Goal: Task Accomplishment & Management: Manage account settings

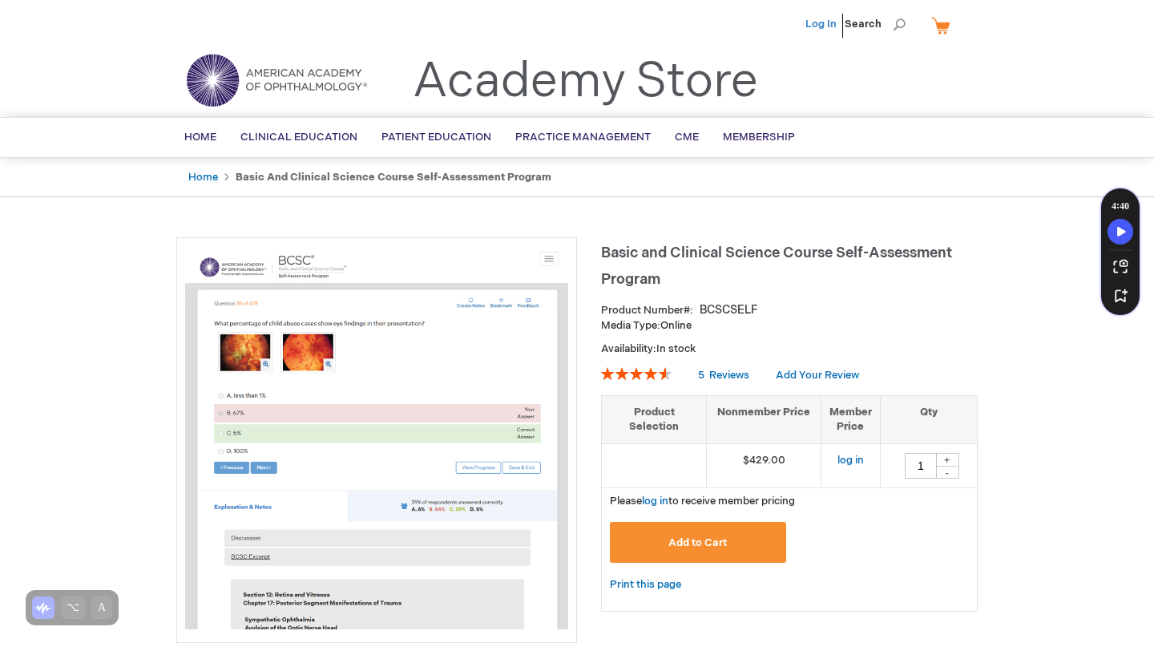
click at [820, 23] on link "Log In" at bounding box center [821, 24] width 31 height 13
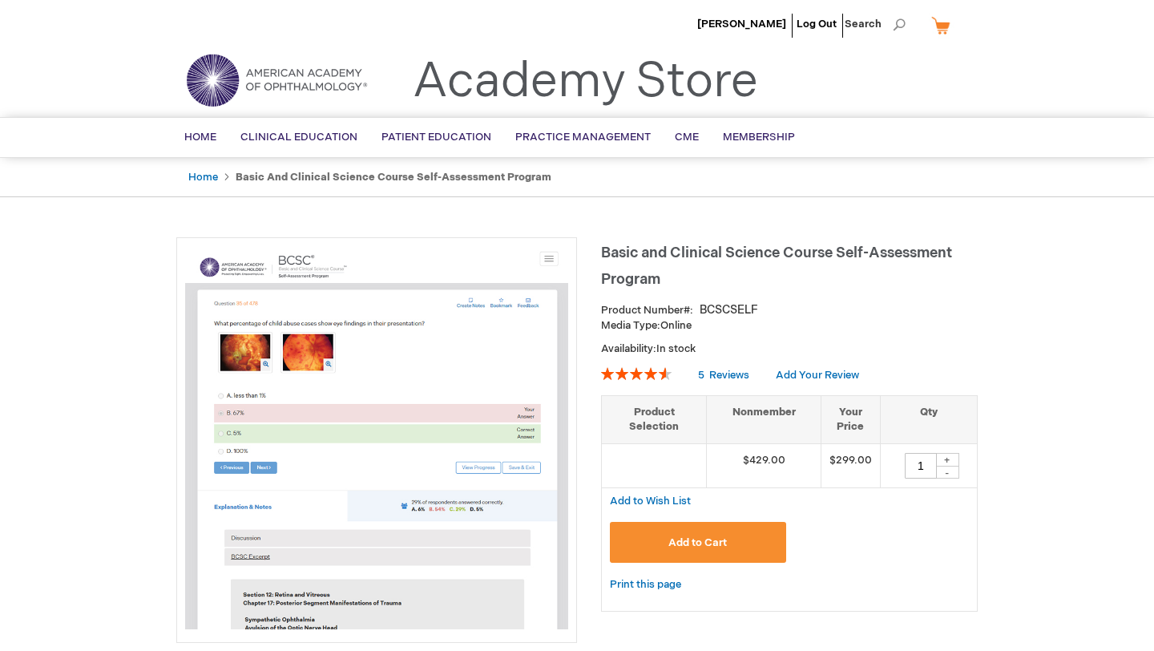
click at [249, 67] on img at bounding box center [276, 80] width 192 height 58
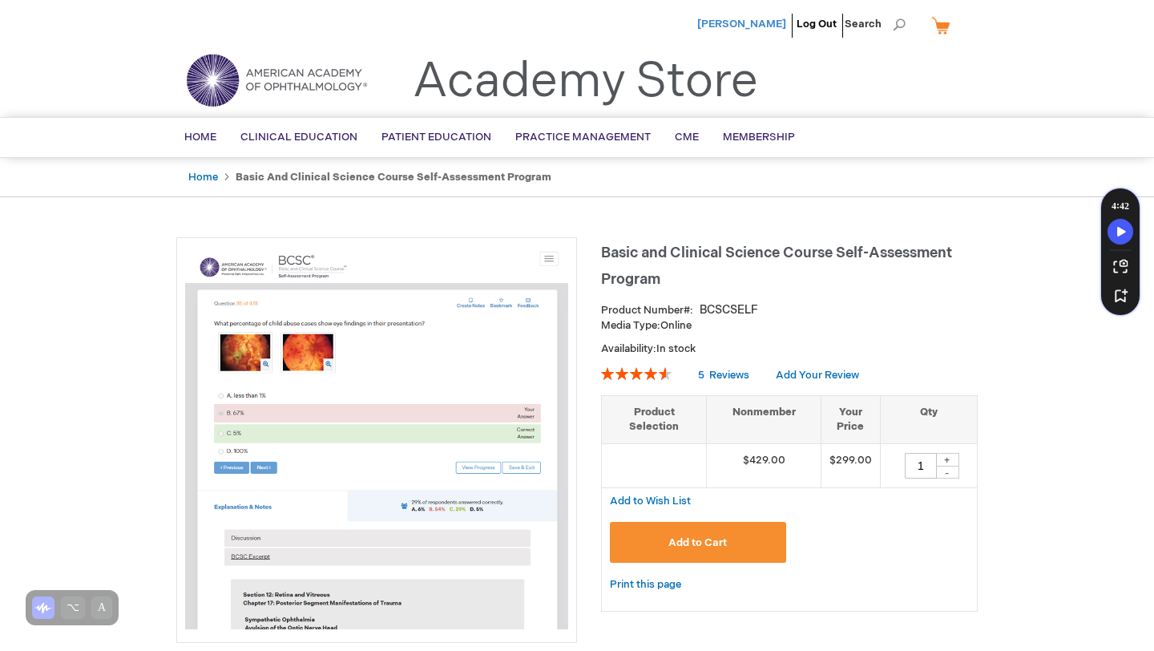
click at [754, 20] on span "Savannah Kumar" at bounding box center [741, 24] width 89 height 13
